Goal: Task Accomplishment & Management: Manage account settings

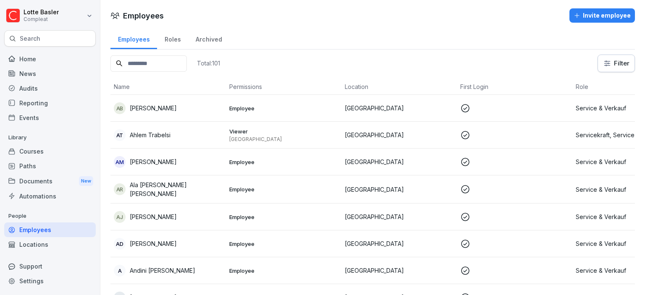
click at [24, 71] on div "News" at bounding box center [50, 73] width 92 height 15
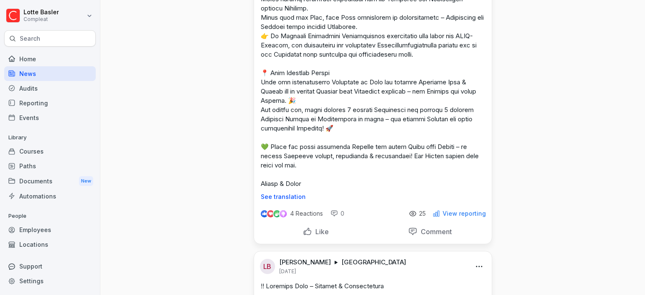
scroll to position [536, 0]
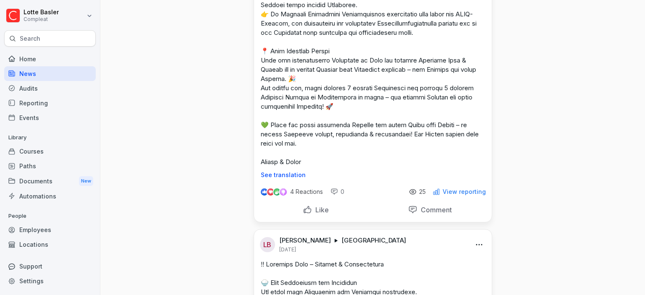
click at [456, 195] on p "View reporting" at bounding box center [464, 192] width 43 height 7
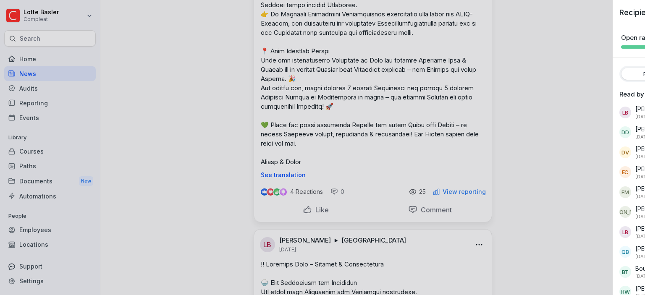
click at [438, 165] on div at bounding box center [322, 147] width 645 height 295
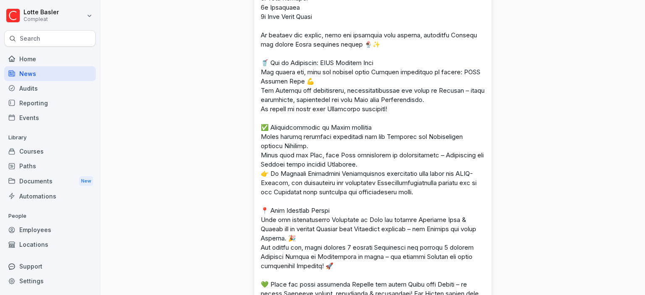
scroll to position [511, 0]
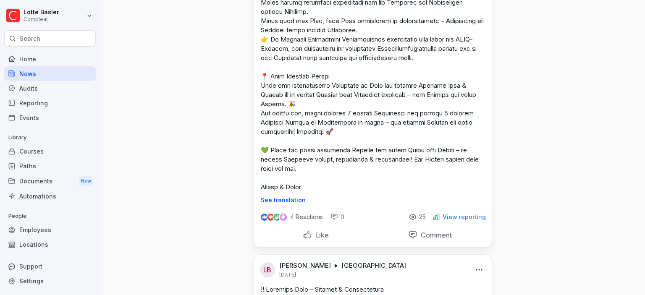
click at [464, 220] on p "View reporting" at bounding box center [464, 217] width 43 height 7
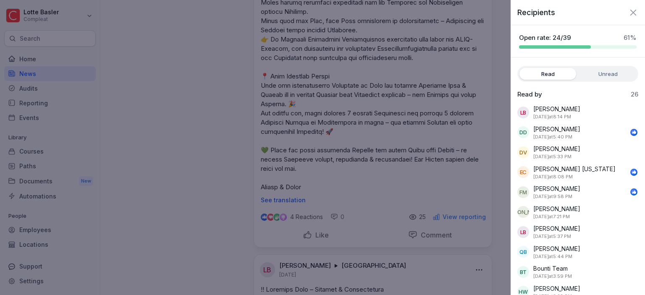
click at [596, 77] on label "Unread" at bounding box center [608, 74] width 57 height 12
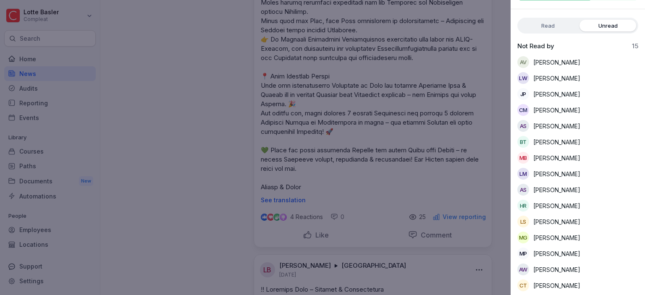
scroll to position [49, 0]
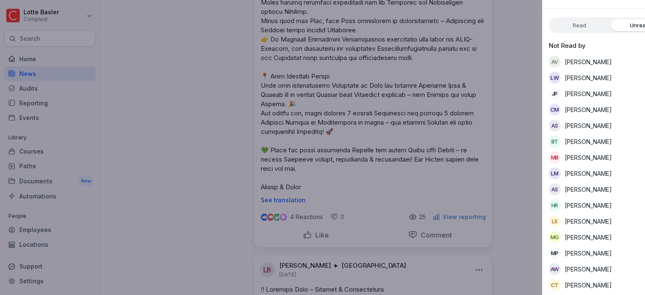
click at [265, 184] on div at bounding box center [322, 147] width 645 height 295
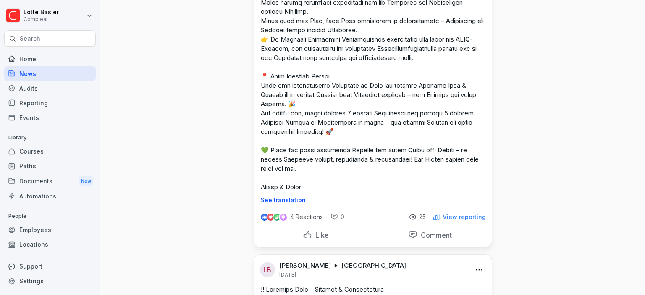
scroll to position [511, 0]
click at [45, 233] on div "Employees" at bounding box center [50, 230] width 92 height 15
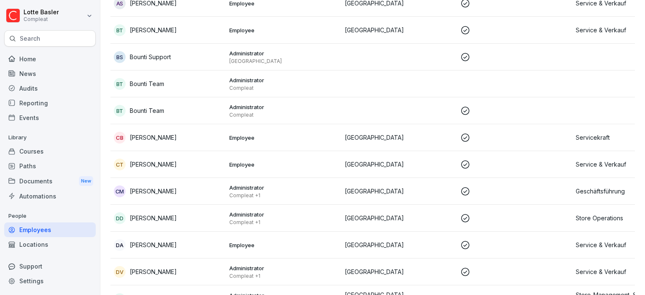
scroll to position [8, 0]
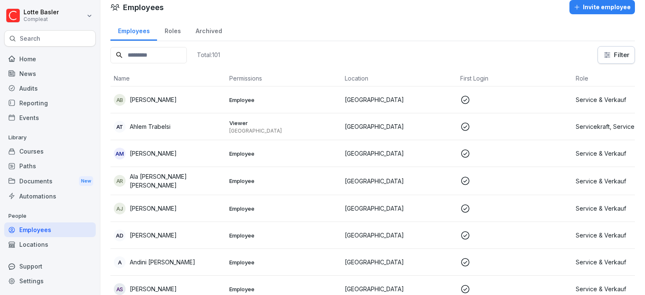
click at [163, 60] on input at bounding box center [148, 55] width 76 height 16
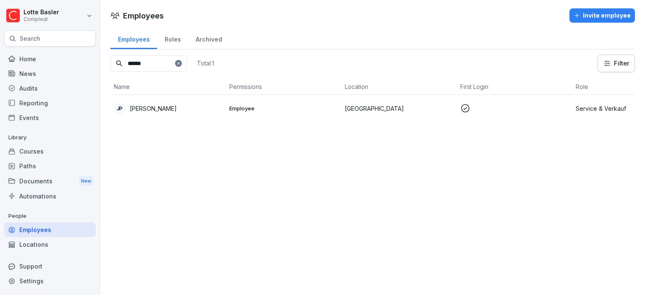
type input "******"
click at [467, 110] on icon at bounding box center [465, 108] width 10 height 10
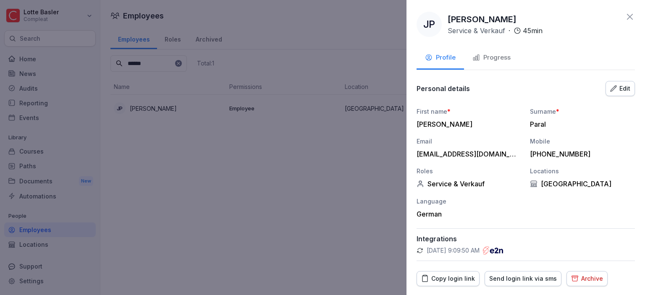
scroll to position [43, 0]
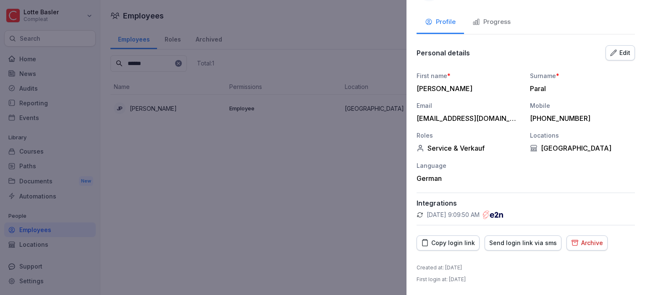
click at [580, 246] on div "Archive" at bounding box center [587, 243] width 32 height 9
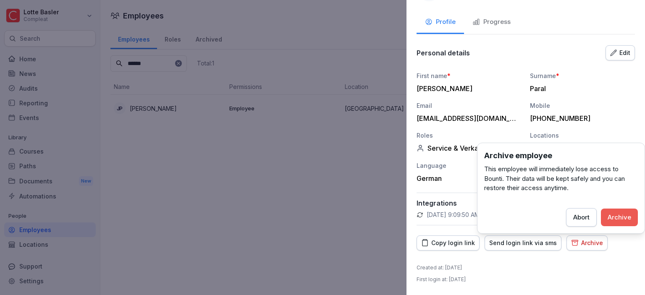
click at [622, 223] on button "Archive" at bounding box center [619, 218] width 37 height 18
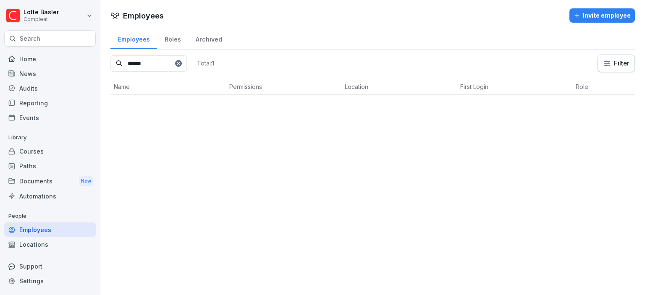
click at [35, 75] on div "News" at bounding box center [50, 73] width 92 height 15
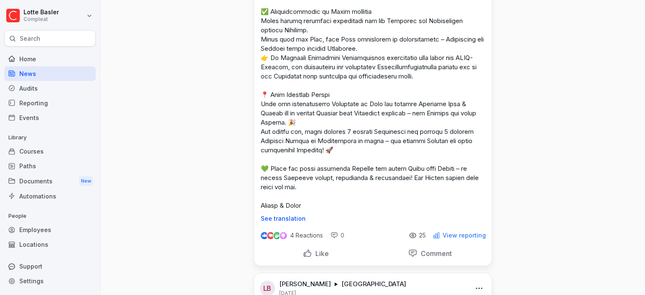
scroll to position [493, 0]
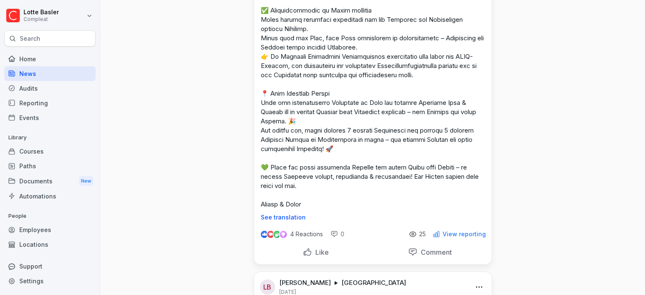
click at [458, 244] on div "4 Reactions 0 25 View reporting" at bounding box center [373, 233] width 238 height 24
click at [457, 238] on p "View reporting" at bounding box center [464, 234] width 43 height 7
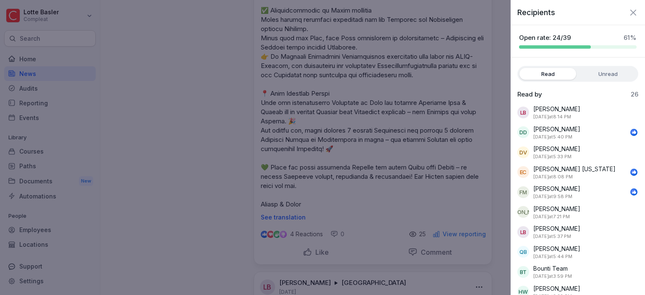
click at [607, 81] on div "Read Unread" at bounding box center [577, 74] width 121 height 16
click at [614, 72] on label "Unread" at bounding box center [608, 74] width 57 height 12
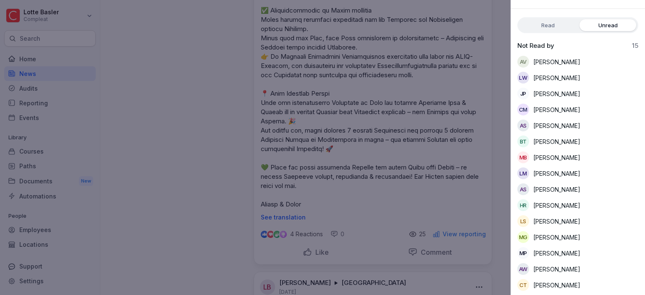
scroll to position [0, 0]
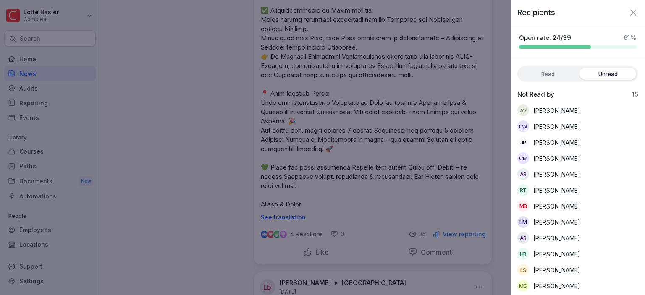
click at [552, 79] on label "Read" at bounding box center [548, 74] width 57 height 12
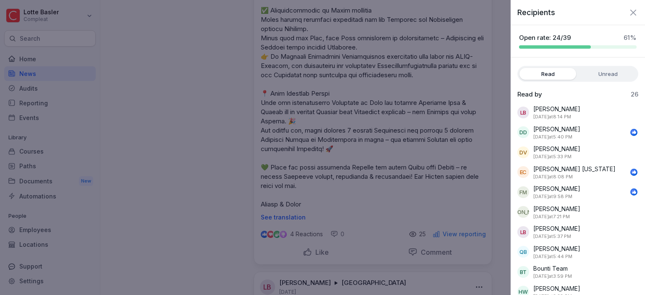
click at [633, 8] on icon "button" at bounding box center [633, 13] width 10 height 10
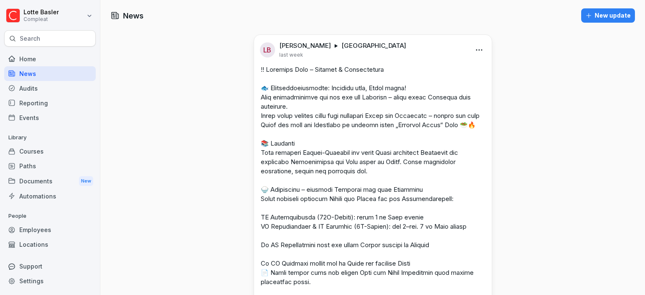
click at [31, 163] on div "Paths" at bounding box center [50, 166] width 92 height 15
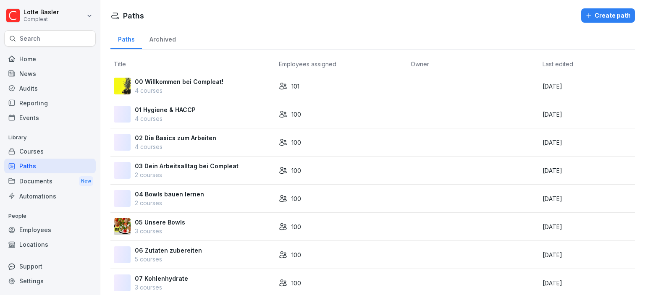
click at [45, 153] on div "Courses" at bounding box center [50, 151] width 92 height 15
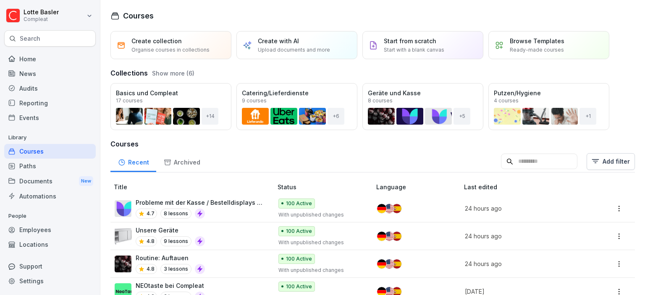
click at [35, 163] on div "Paths" at bounding box center [50, 166] width 92 height 15
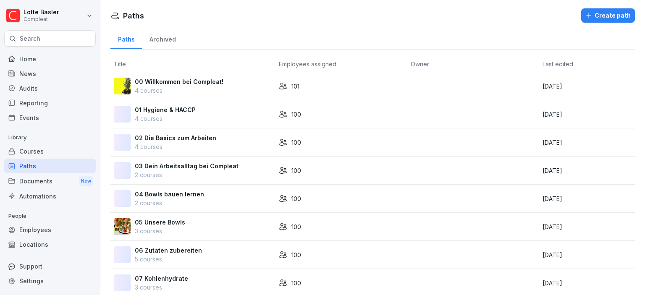
click at [42, 150] on div "Courses" at bounding box center [50, 151] width 92 height 15
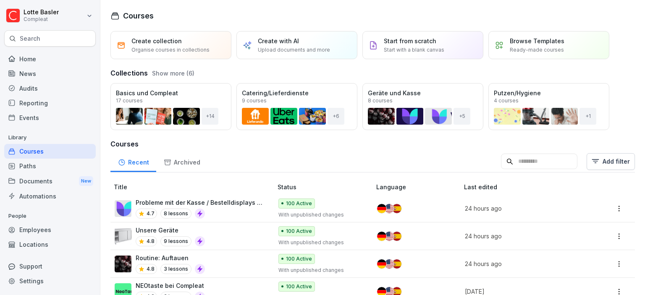
click at [0, 0] on div "Open" at bounding box center [0, 0] width 0 height 0
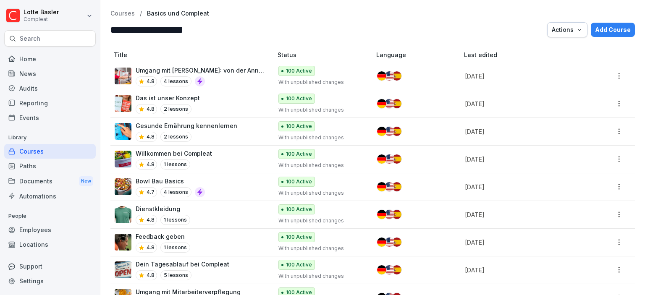
click at [28, 63] on div "Home" at bounding box center [50, 59] width 92 height 15
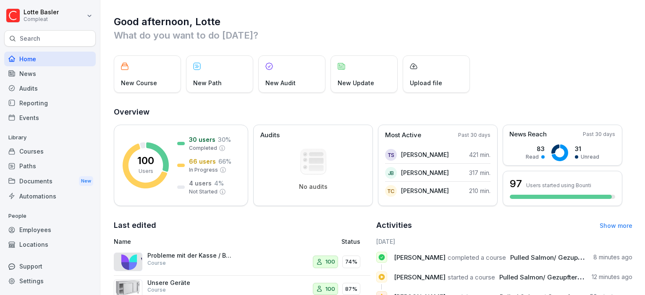
click at [29, 37] on p "Search" at bounding box center [30, 38] width 21 height 8
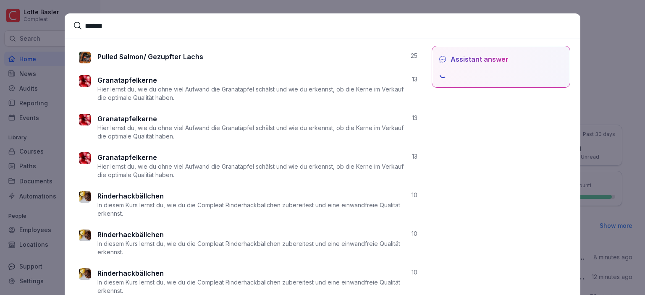
type input "******"
click at [162, 58] on p "Pulled Salmon/ Gezupfter Lachs" at bounding box center [150, 57] width 106 height 10
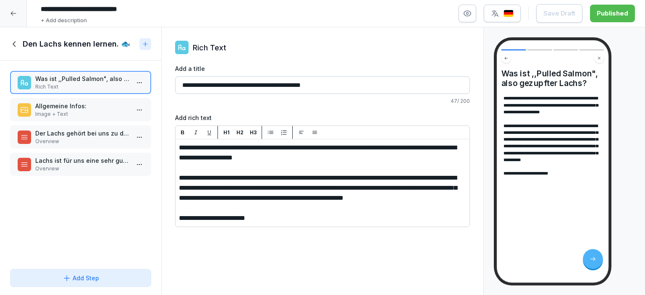
click at [13, 46] on icon at bounding box center [14, 43] width 9 height 9
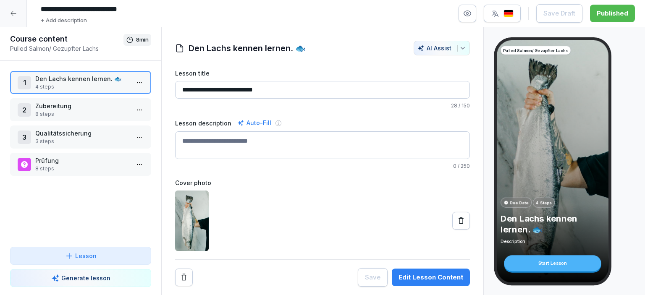
click at [12, 11] on icon at bounding box center [13, 13] width 7 height 7
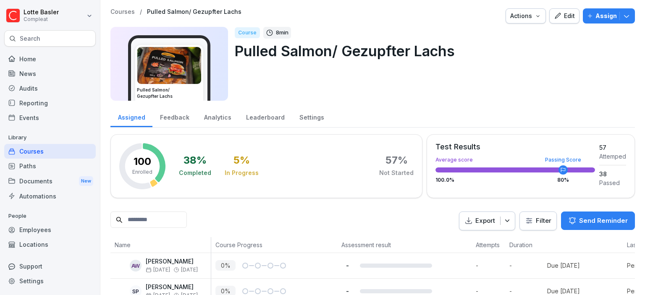
scroll to position [112, 0]
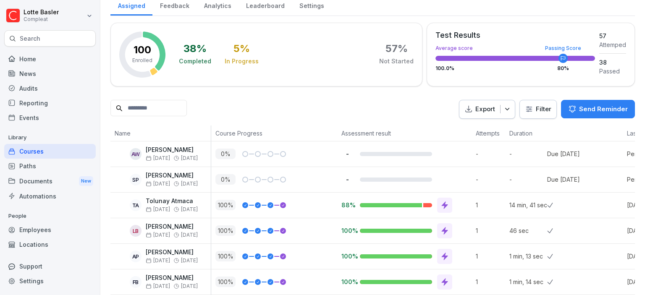
click at [541, 108] on html "[PERSON_NAME] Compleat Search Home News Audits Reporting Events Library Courses…" at bounding box center [322, 147] width 645 height 295
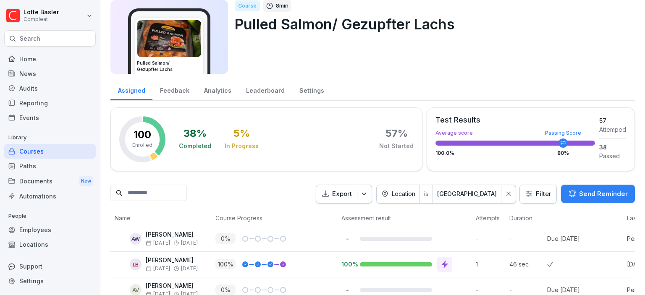
scroll to position [10, 0]
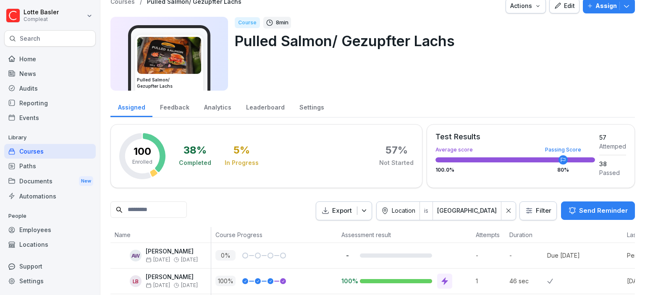
click at [454, 212] on html "[PERSON_NAME] Compleat Search Home News Audits Reporting Events Library Courses…" at bounding box center [322, 147] width 645 height 295
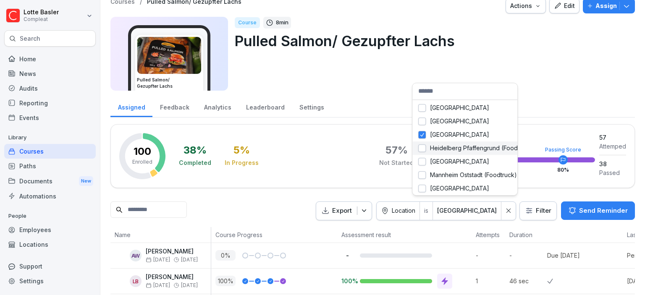
click at [426, 150] on div "[GEOGRAPHIC_DATA] [GEOGRAPHIC_DATA] [GEOGRAPHIC_DATA] [GEOGRAPHIC_DATA] Bismarc…" at bounding box center [464, 148] width 105 height 94
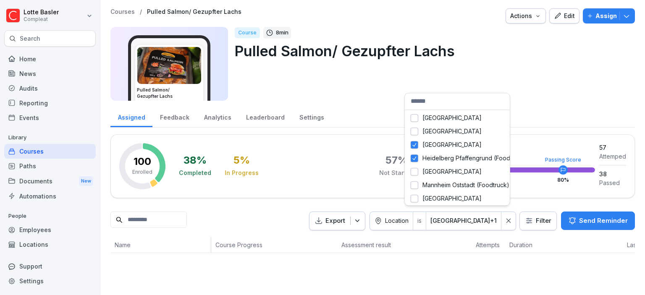
scroll to position [0, 0]
click at [417, 186] on div "Mannheim Oststadt (Foodtruck)" at bounding box center [456, 184] width 105 height 13
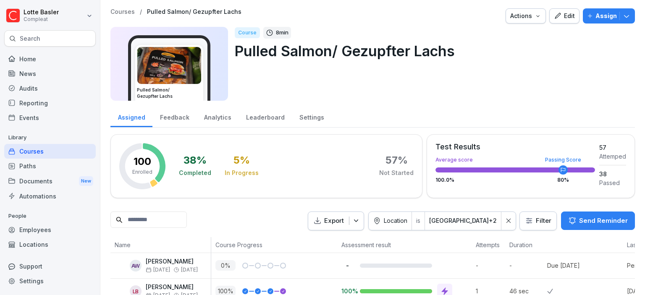
click at [209, 211] on html "[PERSON_NAME] Compleat Search Home News Audits Reporting Events Library Courses…" at bounding box center [322, 147] width 645 height 295
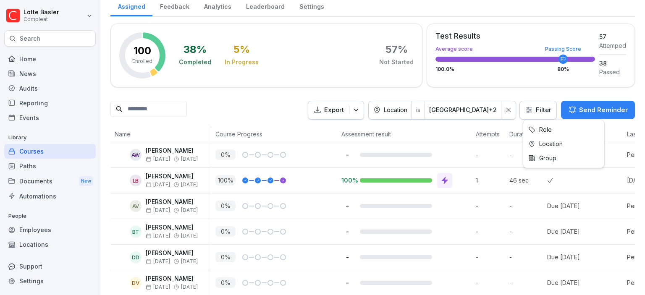
scroll to position [111, 0]
click at [534, 108] on html "[PERSON_NAME] Compleat Search Home News Audits Reporting Events Library Courses…" at bounding box center [322, 147] width 645 height 295
click at [144, 111] on html "[PERSON_NAME] Compleat Search Home News Audits Reporting Events Library Courses…" at bounding box center [322, 147] width 645 height 295
click at [144, 111] on input at bounding box center [148, 109] width 76 height 16
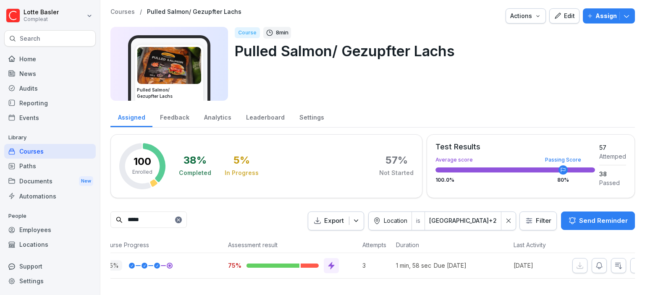
scroll to position [0, 0]
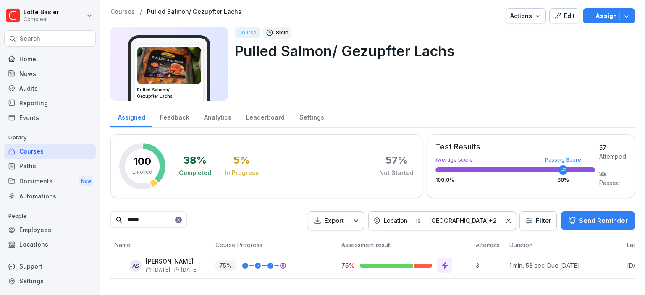
type input "*****"
click at [181, 218] on icon at bounding box center [178, 220] width 5 height 5
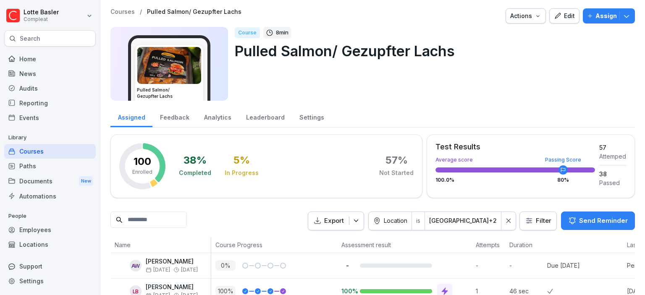
click at [516, 223] on div at bounding box center [508, 221] width 14 height 18
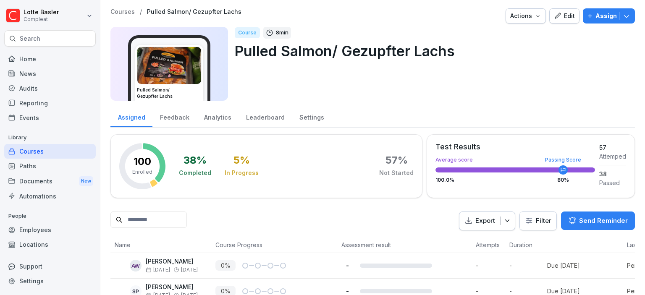
click at [39, 69] on div "News" at bounding box center [50, 73] width 92 height 15
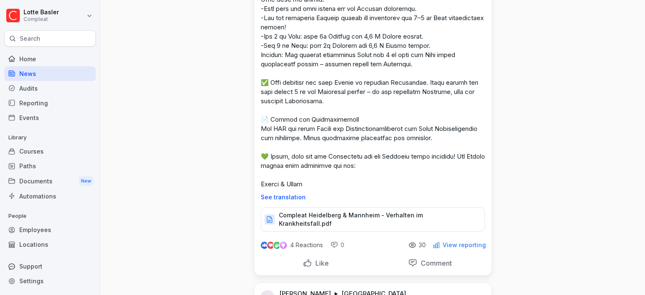
scroll to position [850, 0]
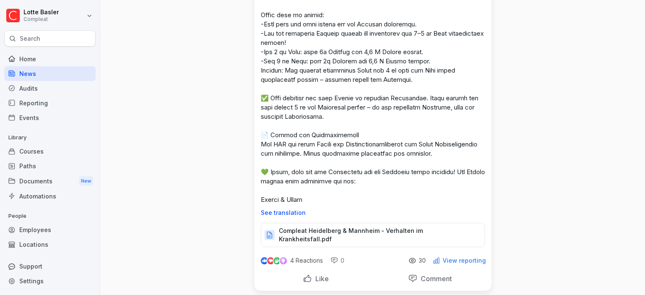
click at [466, 264] on p "View reporting" at bounding box center [464, 260] width 43 height 7
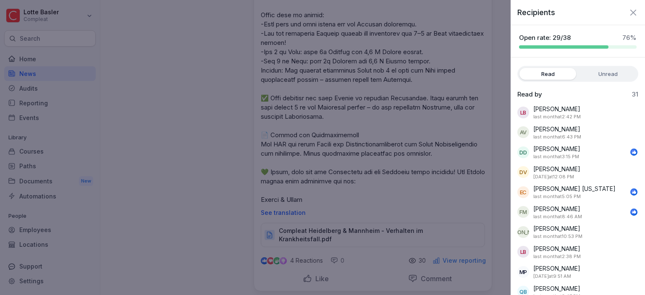
drag, startPoint x: 612, startPoint y: 80, endPoint x: 605, endPoint y: 70, distance: 12.6
click at [605, 70] on div "Read Unread" at bounding box center [577, 74] width 121 height 16
click at [605, 70] on label "Unread" at bounding box center [608, 74] width 57 height 12
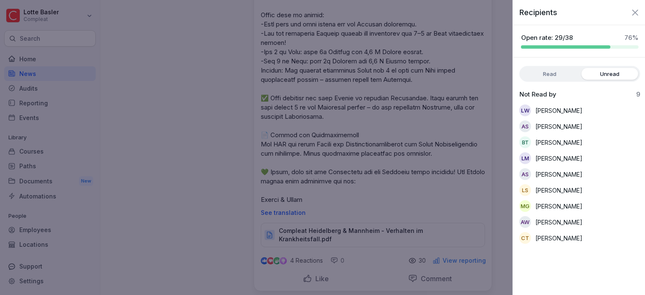
click at [184, 120] on div at bounding box center [322, 147] width 645 height 295
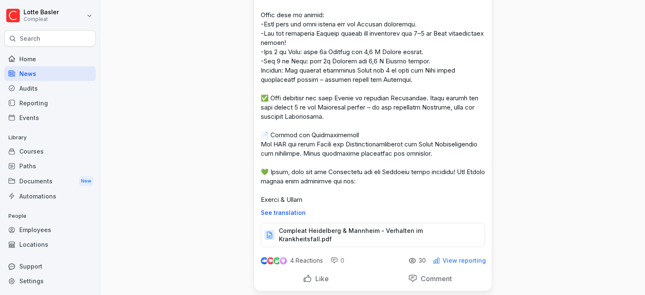
click at [456, 264] on p "View reporting" at bounding box center [464, 260] width 43 height 7
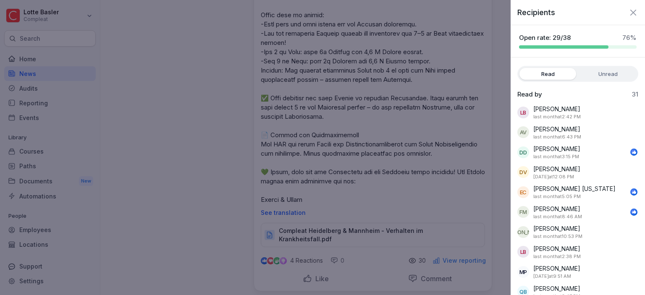
click at [606, 70] on label "Unread" at bounding box center [608, 74] width 57 height 12
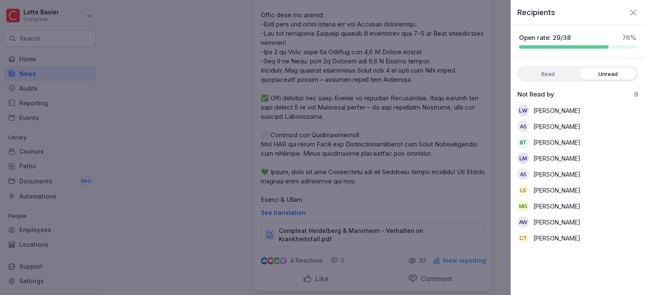
click at [634, 15] on icon "button" at bounding box center [633, 13] width 10 height 10
